Goal: Use online tool/utility: Use online tool/utility

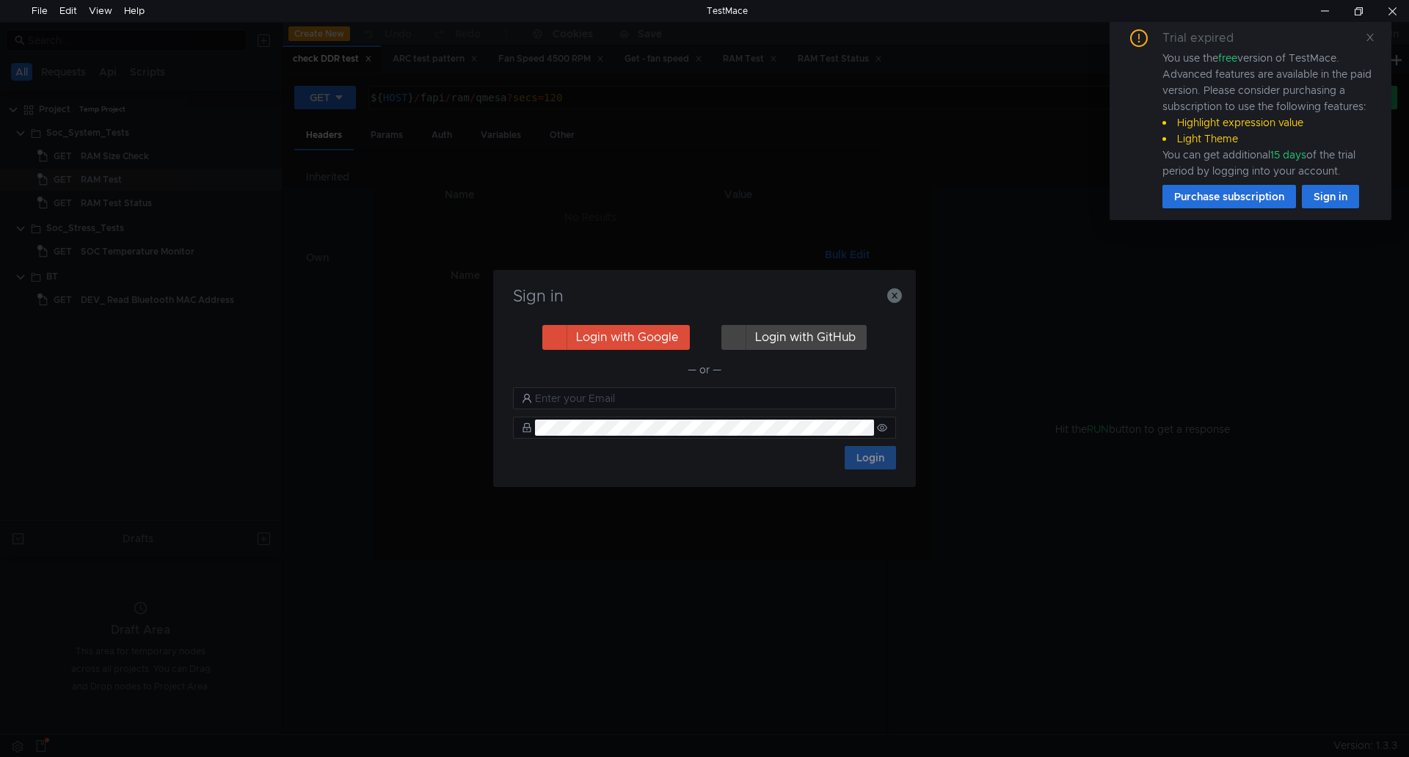
click at [906, 302] on div "Sign in Login with Google Login with GitHub — or — Login" at bounding box center [704, 378] width 423 height 217
click at [895, 294] on icon "button" at bounding box center [894, 295] width 15 height 15
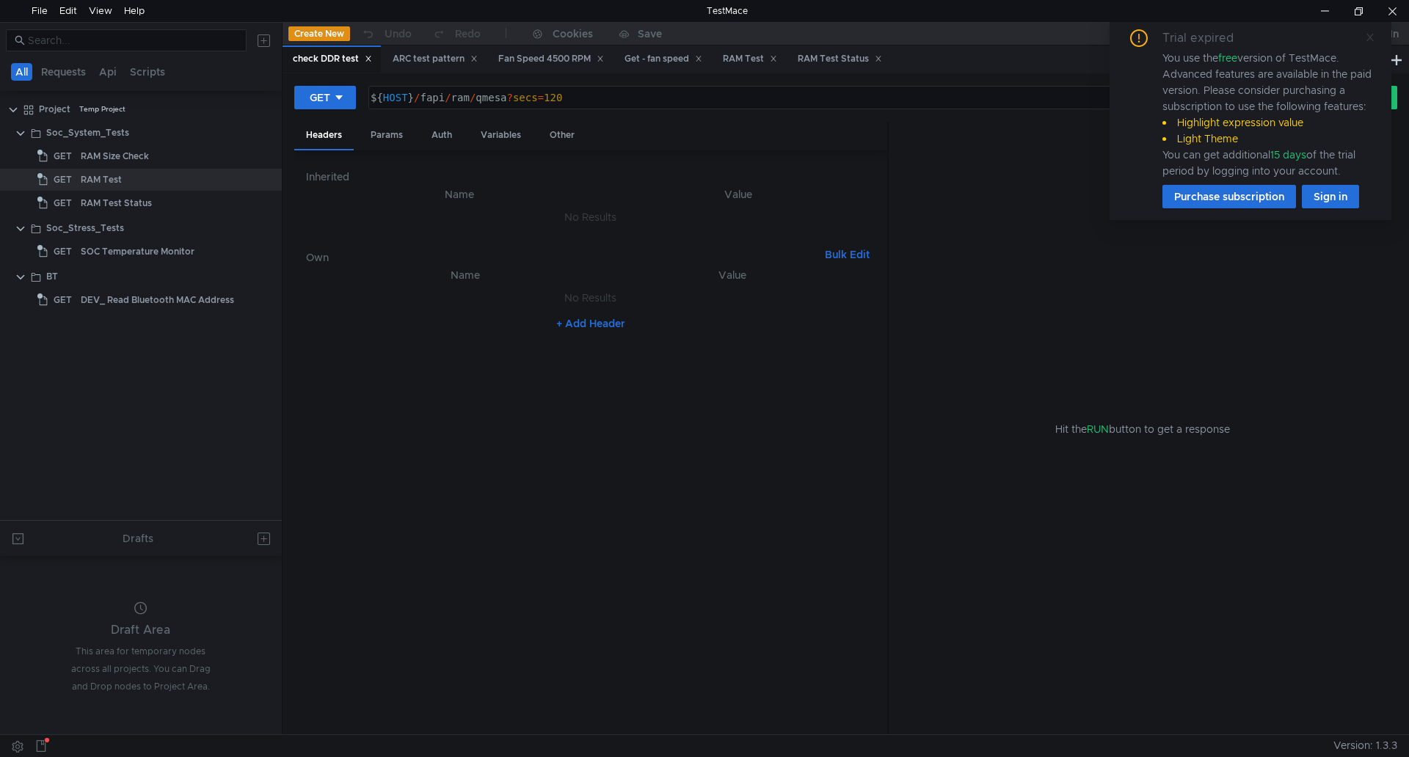
click at [1368, 35] on icon at bounding box center [1369, 37] width 7 height 7
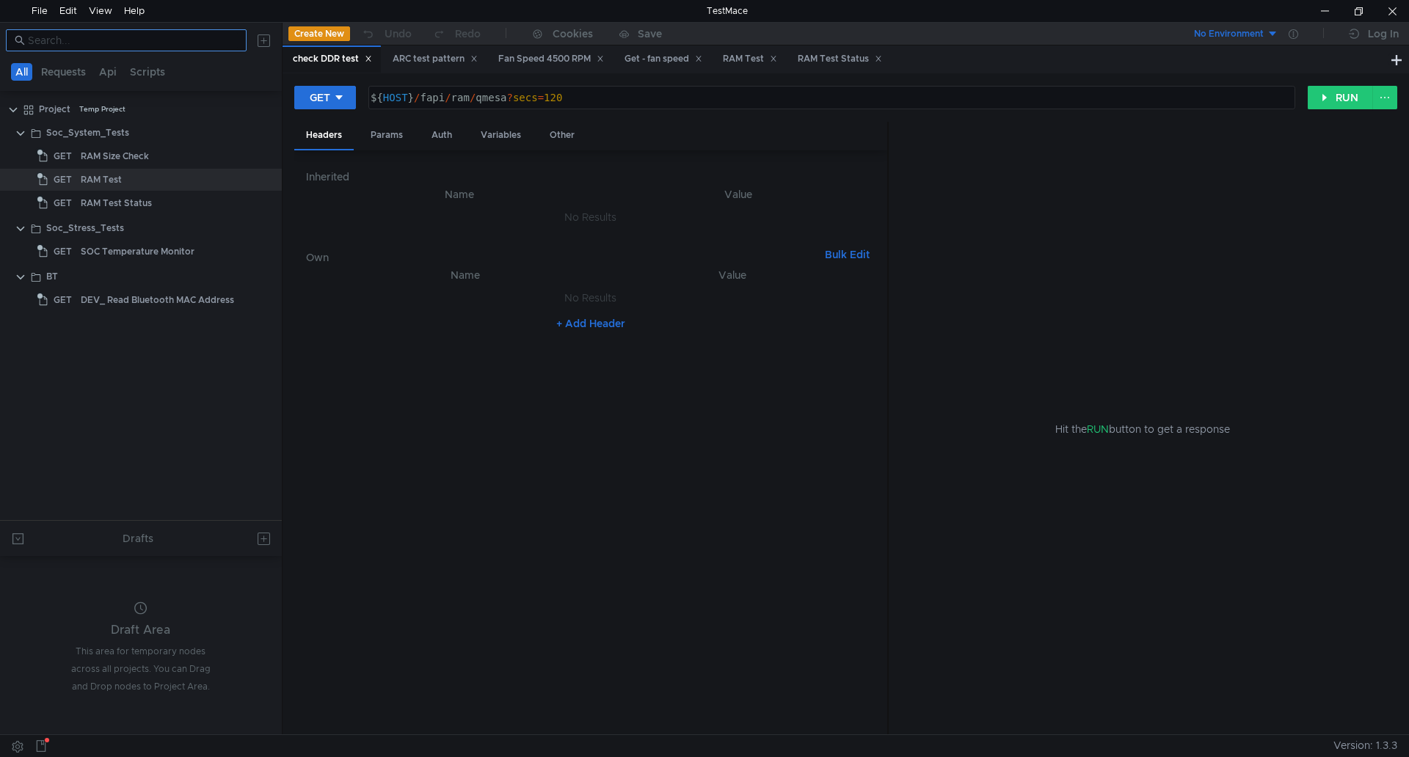
click at [94, 43] on input at bounding box center [133, 40] width 210 height 16
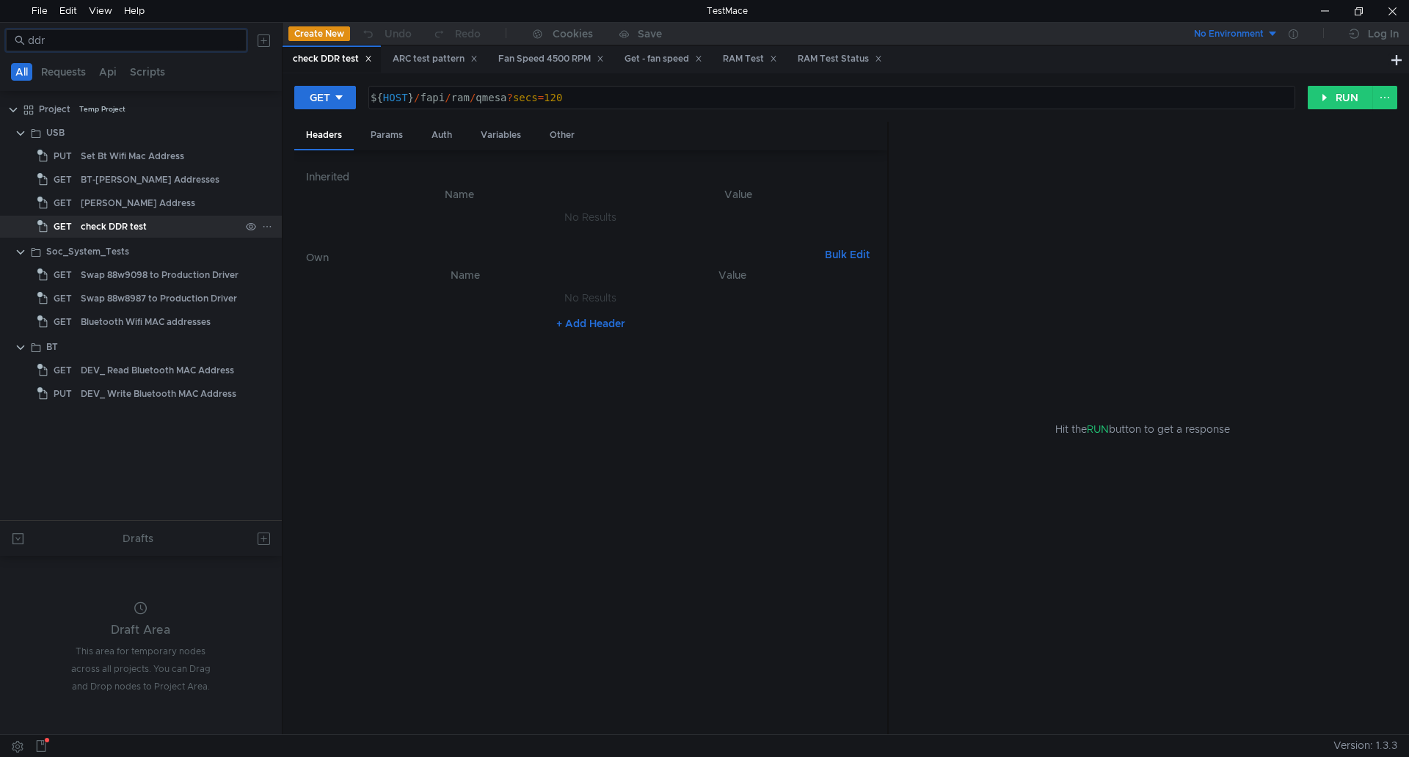
type input "ddr"
click at [158, 230] on div "check DDR test" at bounding box center [160, 227] width 159 height 22
click at [154, 228] on div "check DDR test" at bounding box center [160, 227] width 159 height 22
click at [153, 227] on div "check DDR test" at bounding box center [160, 227] width 159 height 22
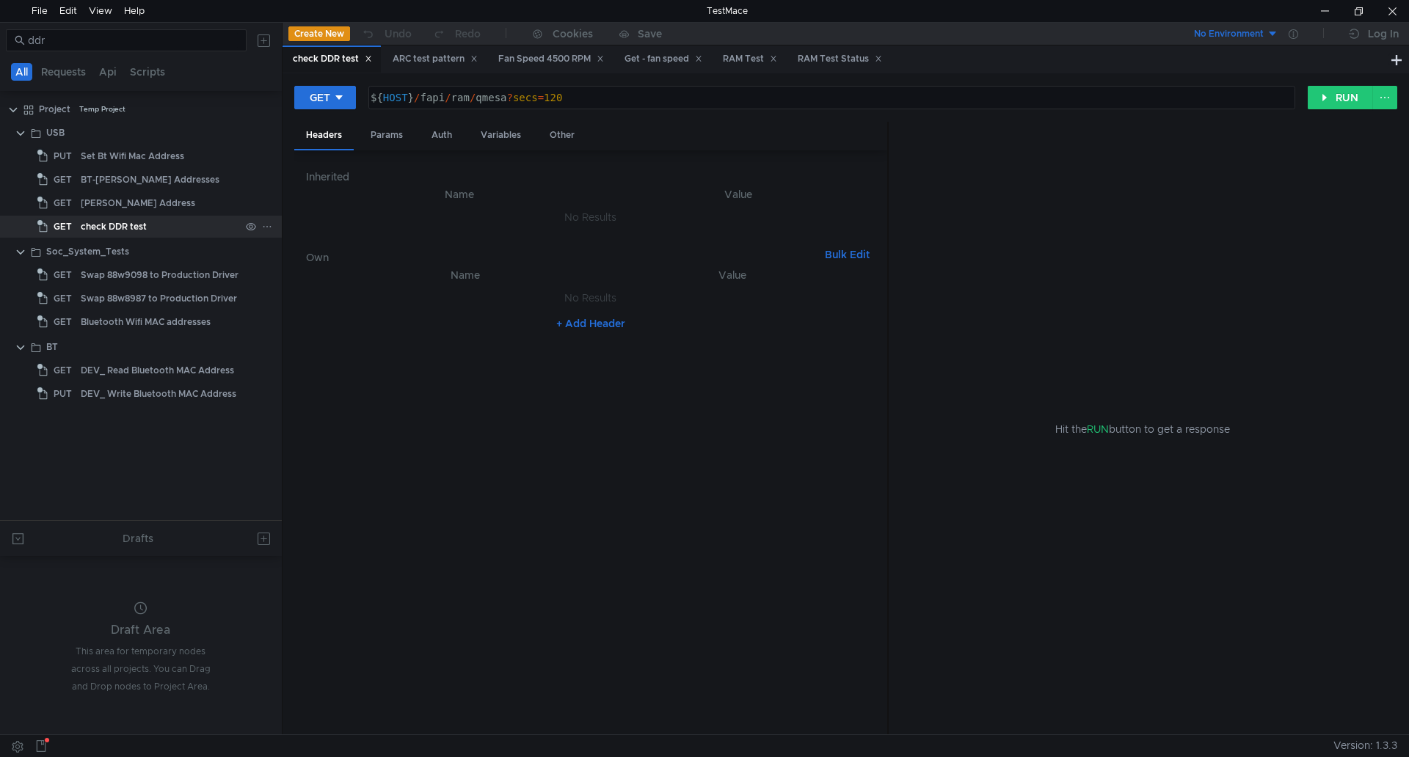
click at [123, 223] on div "check DDR test" at bounding box center [114, 227] width 66 height 22
click at [317, 98] on div "GET" at bounding box center [320, 98] width 21 height 16
click at [307, 147] on li "POST" at bounding box center [326, 151] width 64 height 23
click at [1332, 101] on button "RUN" at bounding box center [1340, 97] width 65 height 23
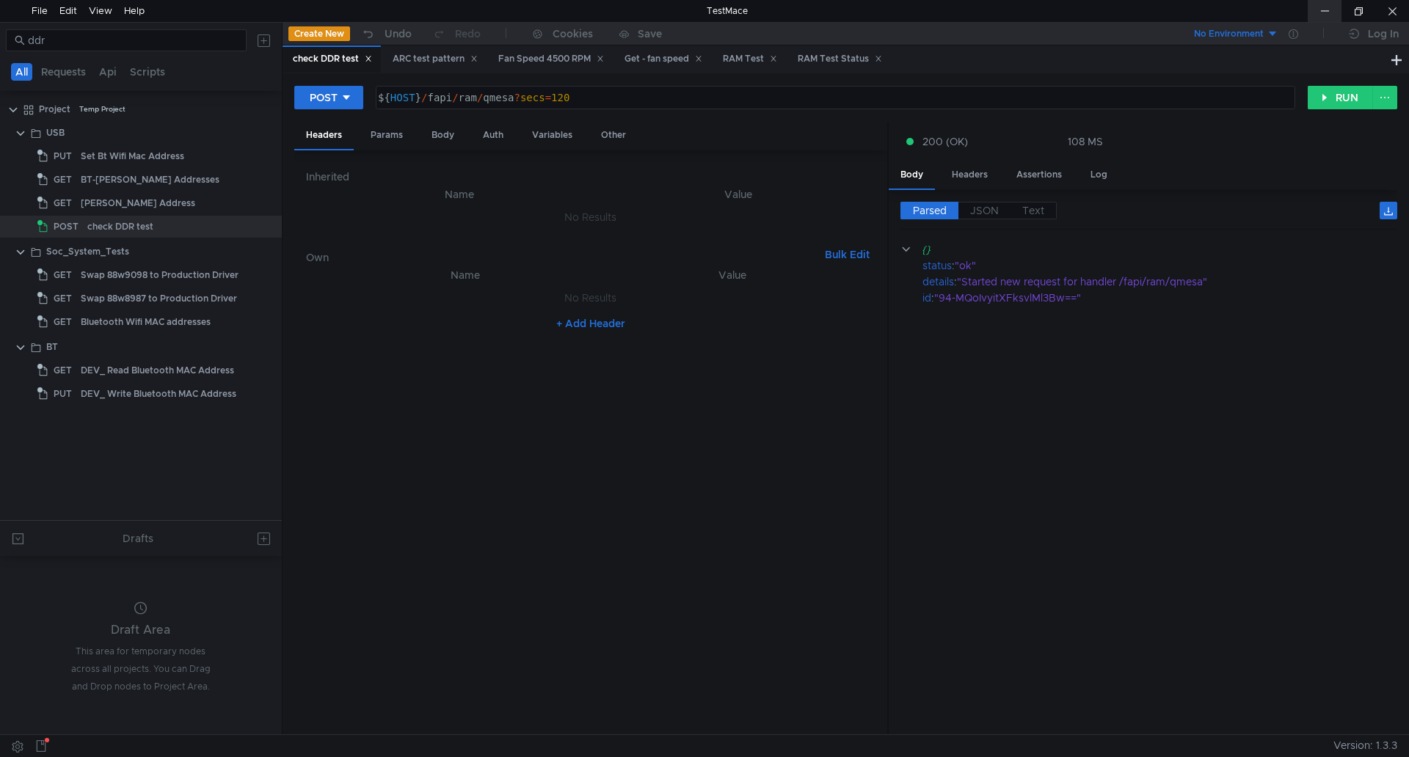
click at [1322, 11] on div at bounding box center [1325, 11] width 34 height 22
click at [351, 108] on button "POST" at bounding box center [328, 97] width 69 height 23
click at [346, 196] on li "DELETE" at bounding box center [328, 198] width 69 height 23
click at [1347, 98] on button "RUN" at bounding box center [1340, 97] width 65 height 23
click at [766, 397] on nz-table "Name Value No Results + Add Header" at bounding box center [590, 494] width 569 height 457
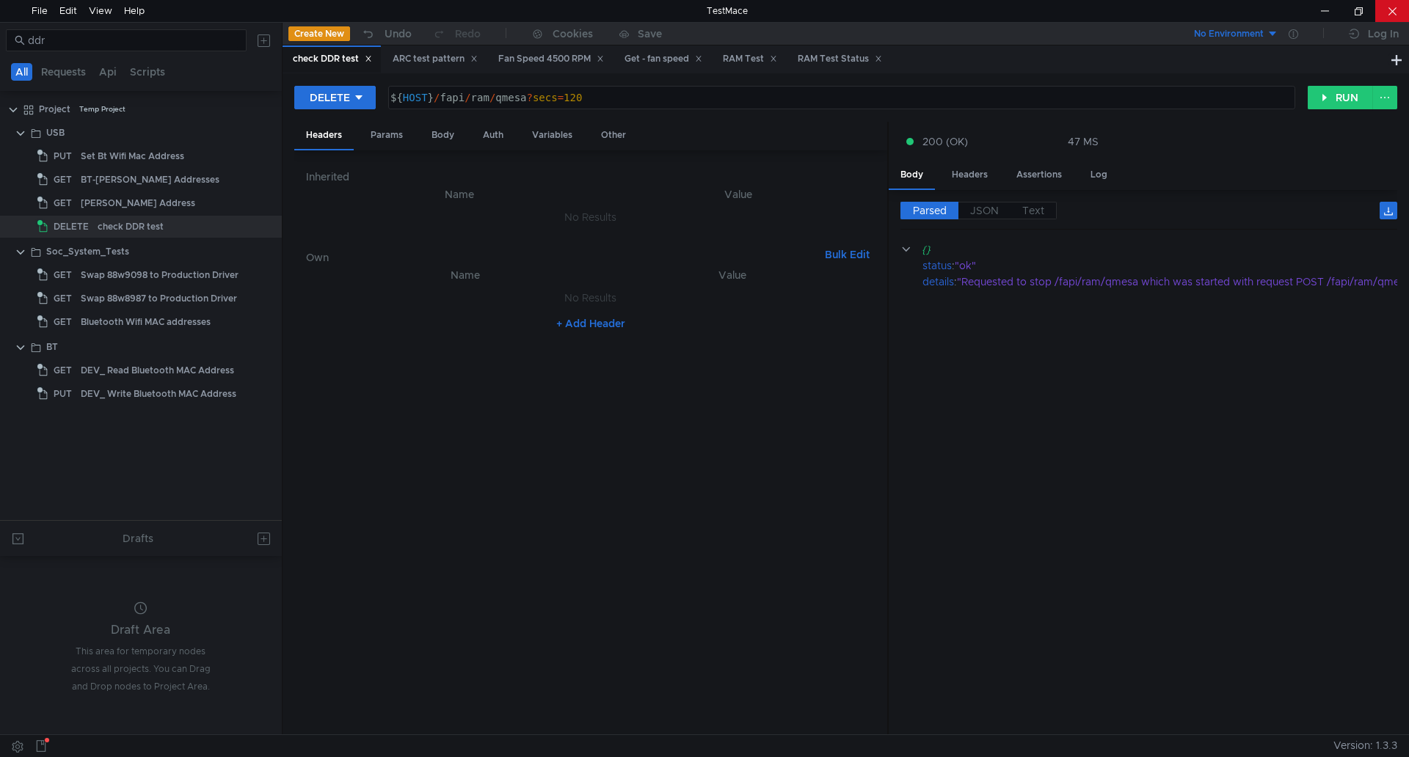
click at [1378, 1] on div at bounding box center [1392, 11] width 34 height 22
